Goal: Task Accomplishment & Management: Manage account settings

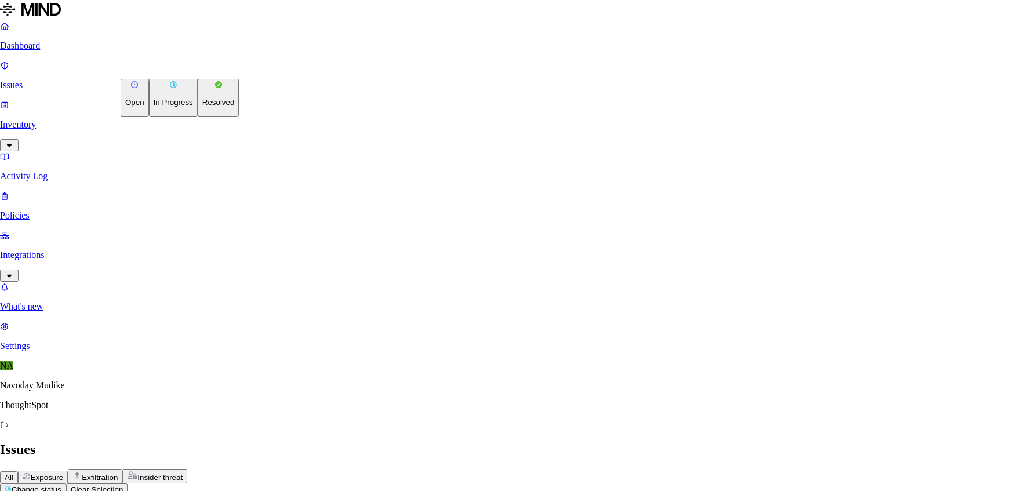
click at [179, 70] on html "Dashboard Issues Inventory Activity Log Policies Integrations What's new 1 Sett…" at bounding box center [514, 471] width 1029 height 943
click at [198, 117] on button "Resolved" at bounding box center [219, 98] width 42 height 38
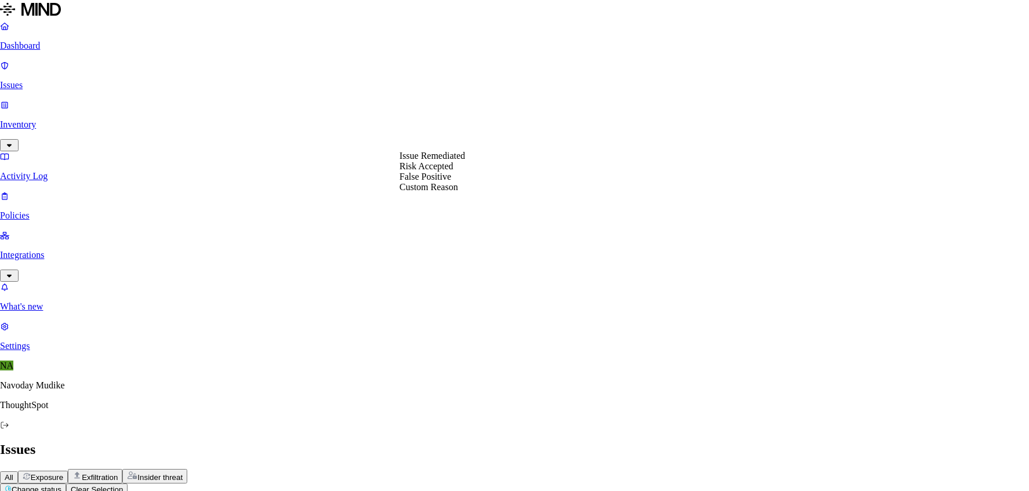
select select "Custom Reason"
type textarea "backup of term user file, no exposure detected"
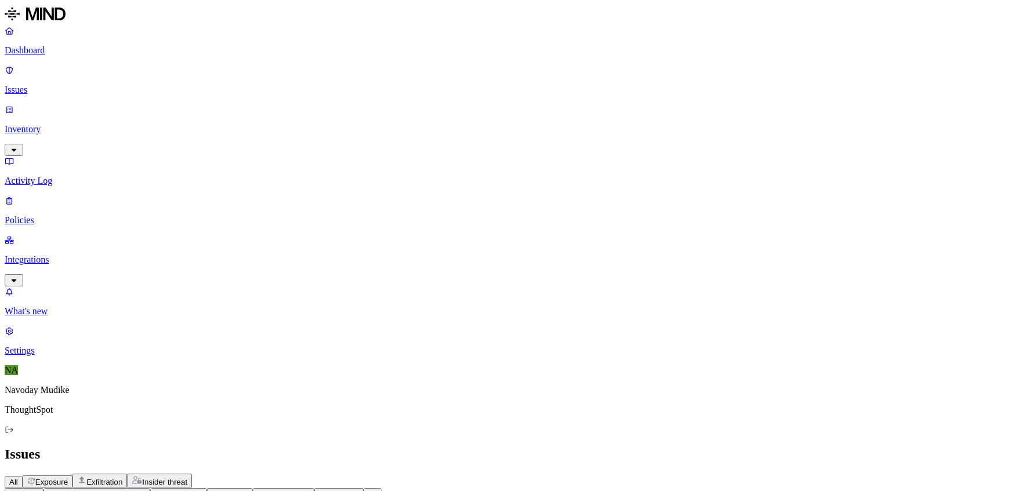
drag, startPoint x: 779, startPoint y: 340, endPoint x: 695, endPoint y: 336, distance: 84.1
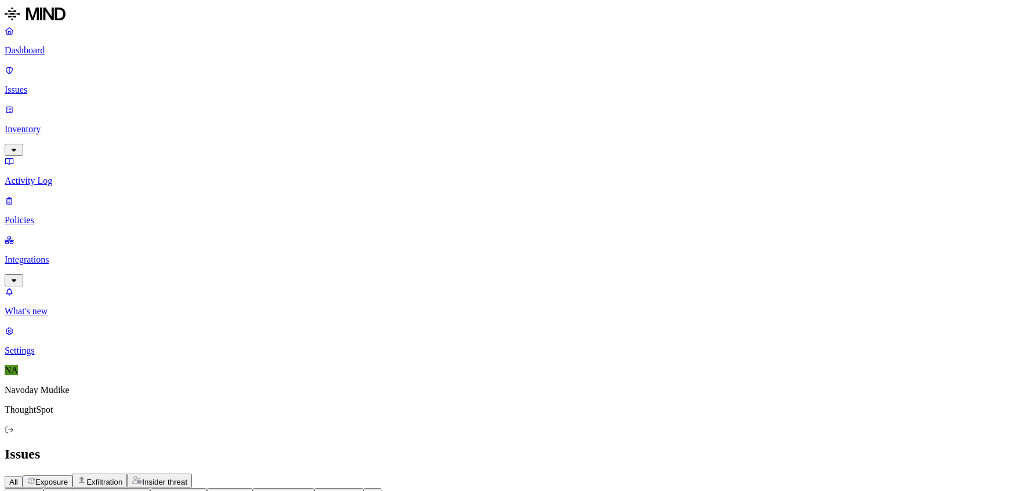
copy div "File was deleted"
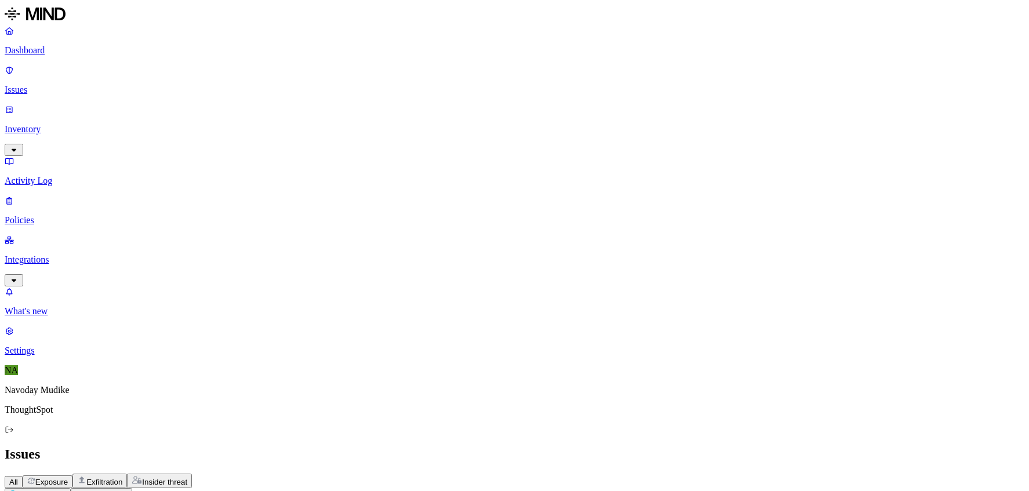
click at [177, 67] on html "Dashboard Issues Inventory Activity Log Policies Integrations What's new 1 Sett…" at bounding box center [514, 405] width 1029 height 811
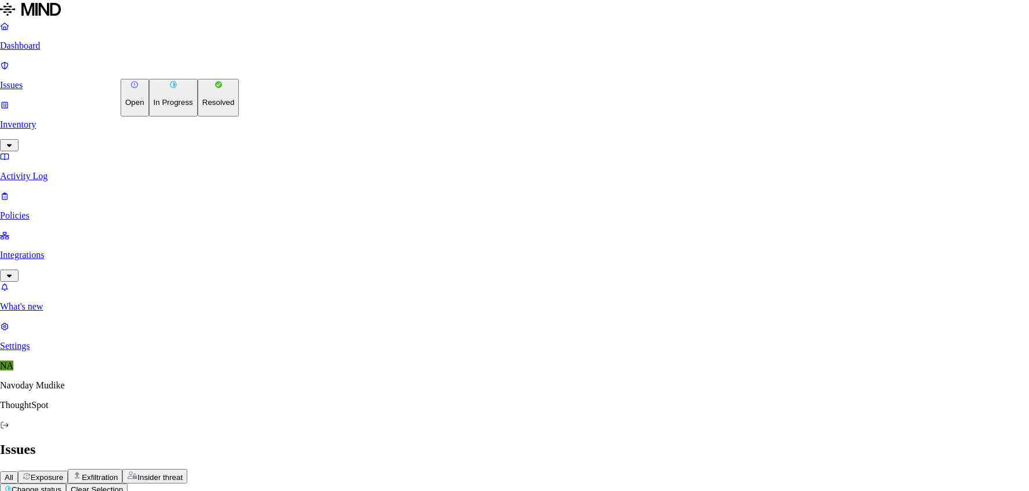
click at [198, 117] on button "Resolved" at bounding box center [219, 98] width 42 height 38
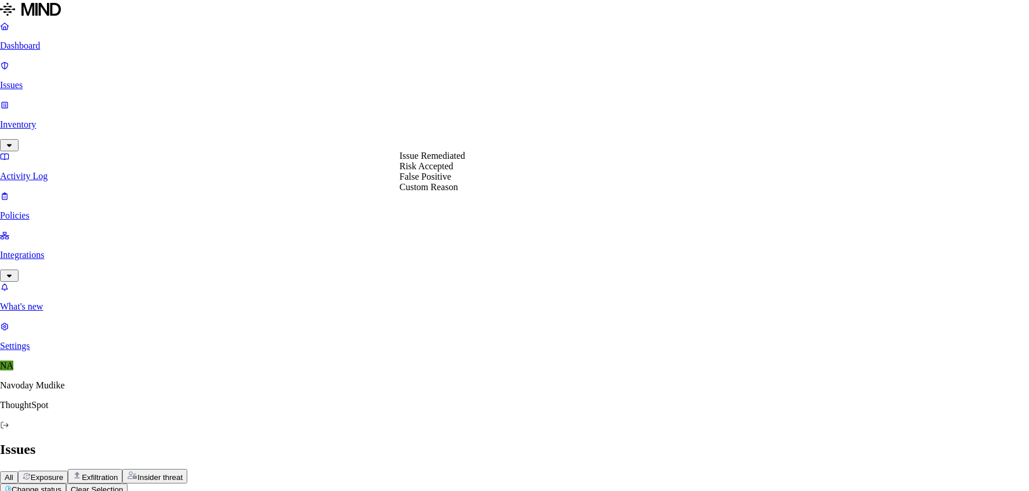
select select "Custom Reason"
paste textarea "File was deleted"
type textarea "File was deleted"
